Goal: Navigation & Orientation: Understand site structure

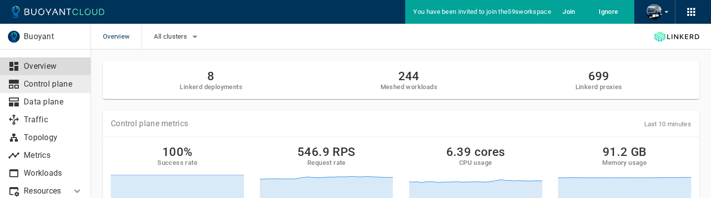
click at [78, 87] on p "Control plane" at bounding box center [53, 84] width 59 height 10
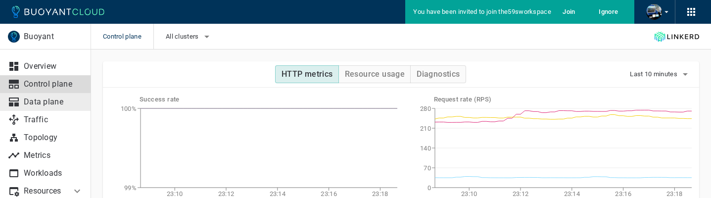
click at [72, 104] on p "Data plane" at bounding box center [53, 102] width 59 height 10
